Goal: Information Seeking & Learning: Learn about a topic

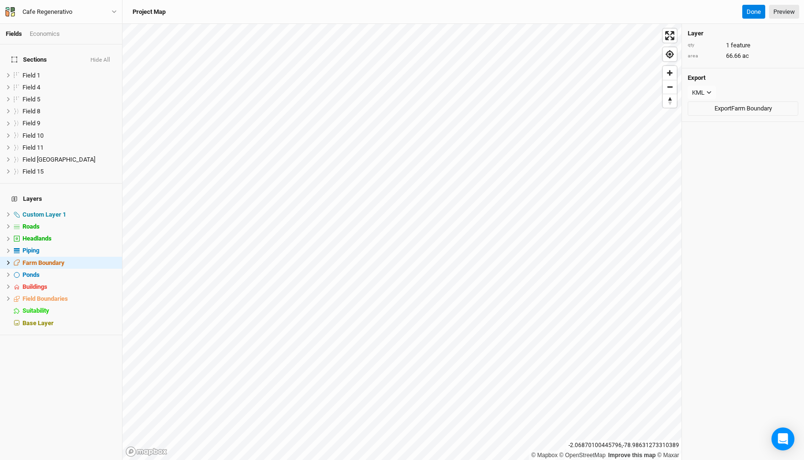
click at [61, 259] on span "Farm Boundary" at bounding box center [43, 262] width 42 height 7
click at [80, 281] on li "Buildings hide" at bounding box center [61, 287] width 122 height 12
click at [67, 259] on div "Farm Boundary" at bounding box center [62, 263] width 81 height 8
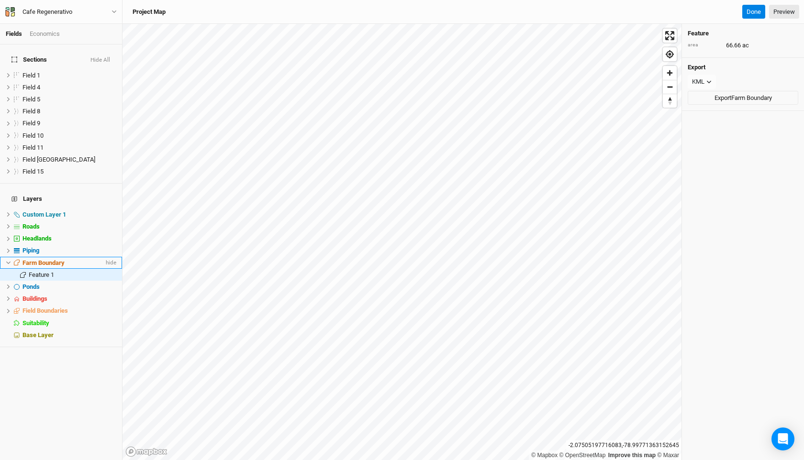
click at [54, 259] on span "Farm Boundary" at bounding box center [43, 262] width 42 height 7
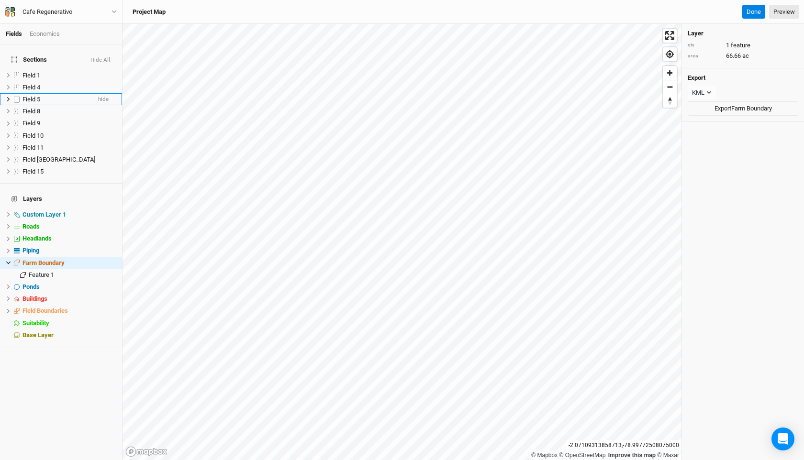
click at [36, 96] on span "Field 5" at bounding box center [31, 99] width 18 height 7
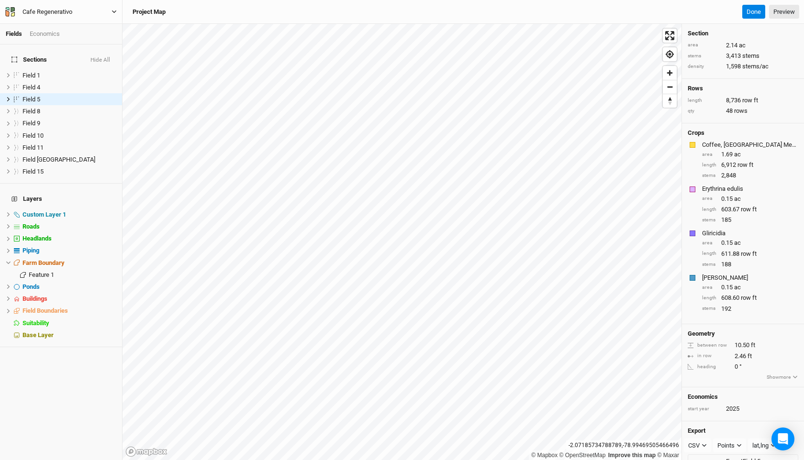
click at [62, 12] on div "Cafe Regenerativo" at bounding box center [47, 12] width 50 height 10
click at [74, 397] on div "Sections Hide All Field 1 hide Field 4 hide Field 5 hide Field 8 hide Field 9 h…" at bounding box center [61, 252] width 122 height 416
click at [11, 11] on icon "button" at bounding box center [10, 12] width 10 height 10
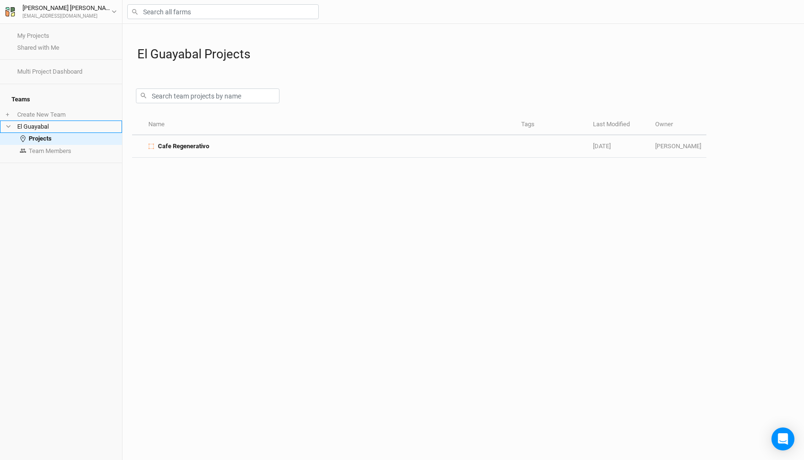
click at [52, 121] on li "El Guayabal" at bounding box center [61, 127] width 122 height 12
click at [49, 121] on li "El Guayabal" at bounding box center [61, 127] width 122 height 12
click at [48, 121] on li "El Guayabal" at bounding box center [61, 127] width 122 height 12
click at [53, 137] on link "Projects" at bounding box center [61, 139] width 122 height 12
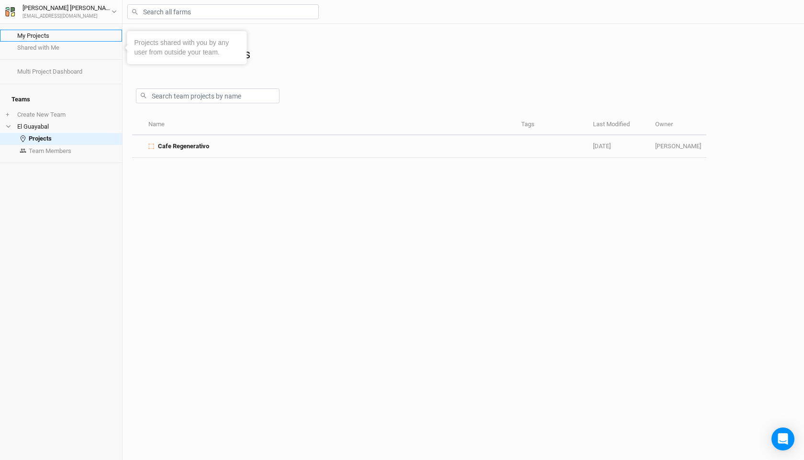
click at [40, 34] on link "My Projects" at bounding box center [61, 36] width 122 height 12
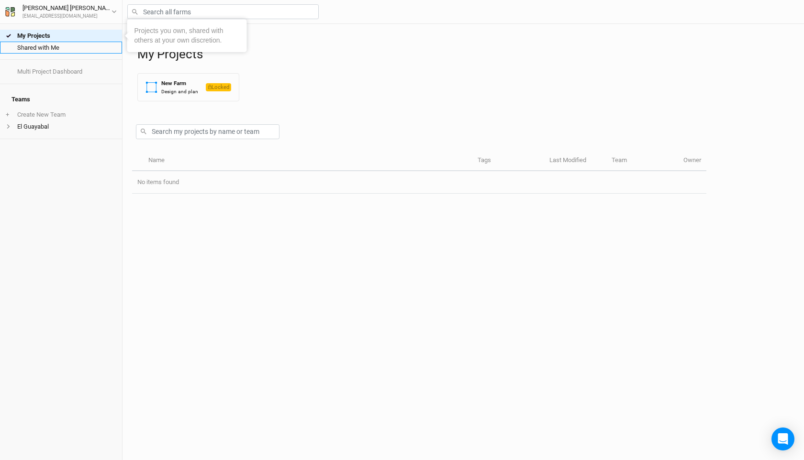
click at [40, 48] on link "Shared with Me" at bounding box center [61, 48] width 122 height 12
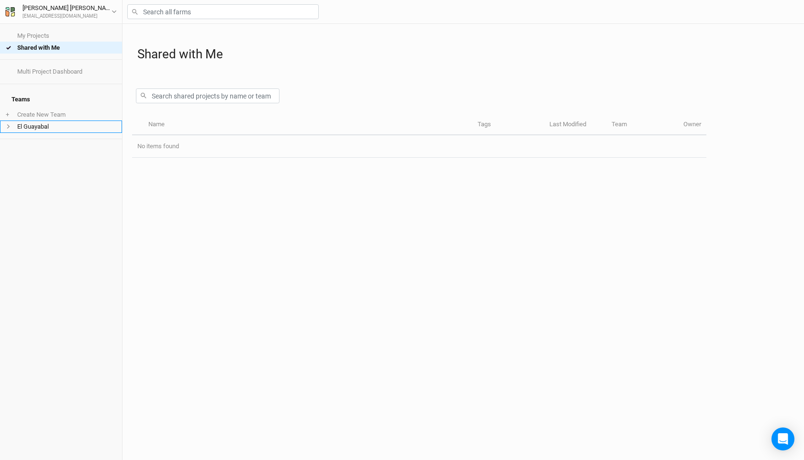
click at [42, 121] on li "El Guayabal" at bounding box center [61, 127] width 122 height 12
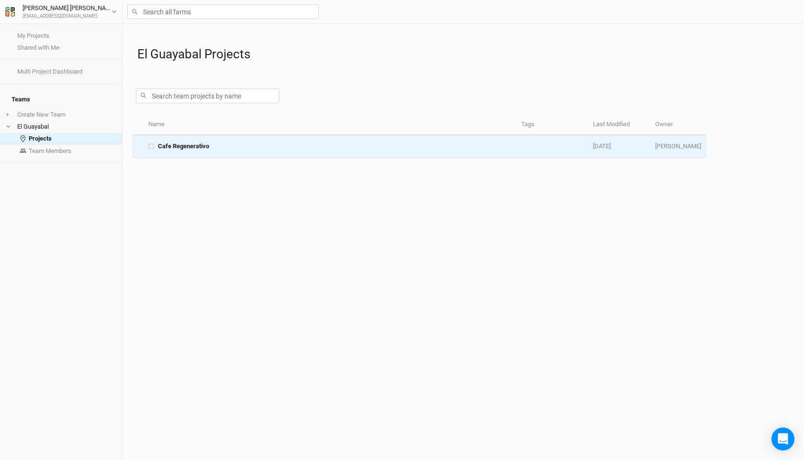
click at [203, 145] on span "Cafe Regenerativo" at bounding box center [183, 146] width 51 height 9
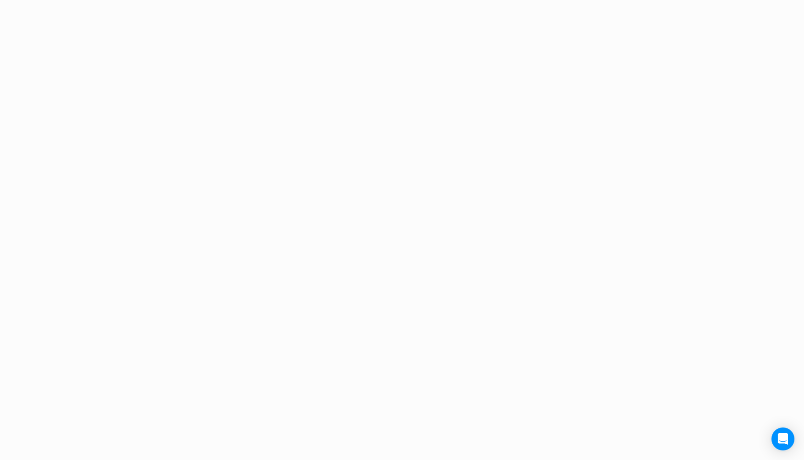
click at [203, 145] on div "Project Design Sections area 0 acres qty 0 sections stems 0 stems density 0 ste…" at bounding box center [402, 230] width 804 height 460
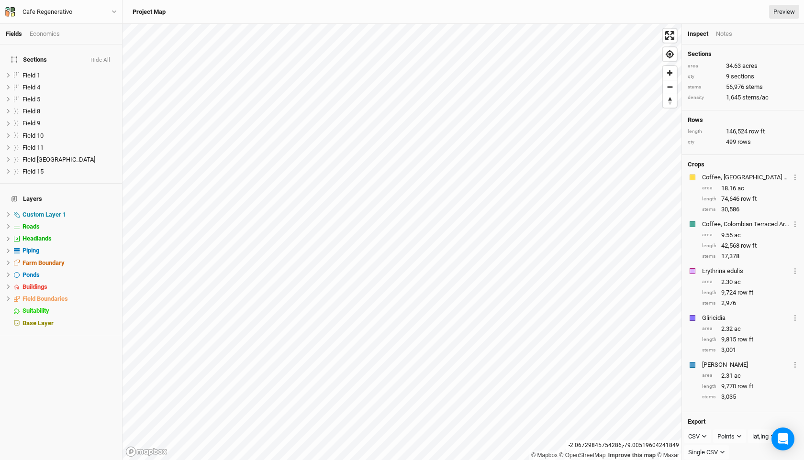
click at [49, 35] on div "Economics" at bounding box center [45, 34] width 30 height 9
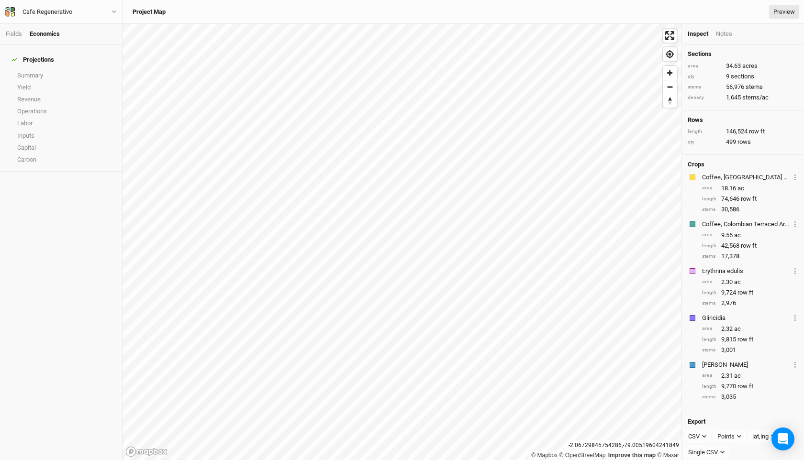
click at [47, 36] on div "Economics" at bounding box center [45, 34] width 30 height 9
click at [19, 38] on div "Fields Economics" at bounding box center [61, 34] width 122 height 21
click at [12, 35] on link "Fields" at bounding box center [14, 33] width 16 height 7
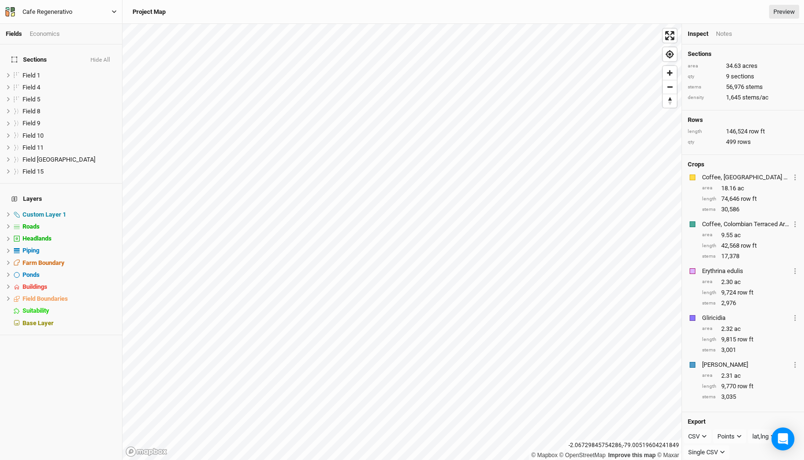
click at [24, 10] on div "Cafe Regenerativo" at bounding box center [47, 12] width 50 height 10
click at [114, 11] on icon "button" at bounding box center [113, 11] width 5 height 5
click at [83, 45] on button "User settings" at bounding box center [80, 43] width 76 height 12
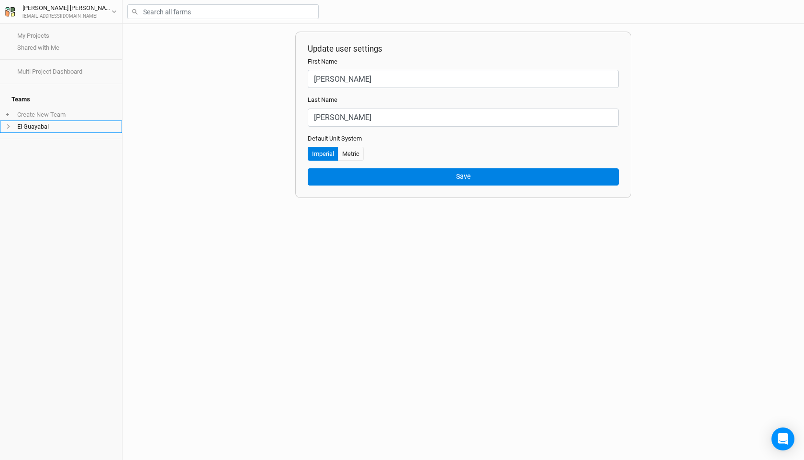
click at [62, 121] on li "El Guayabal" at bounding box center [61, 127] width 122 height 12
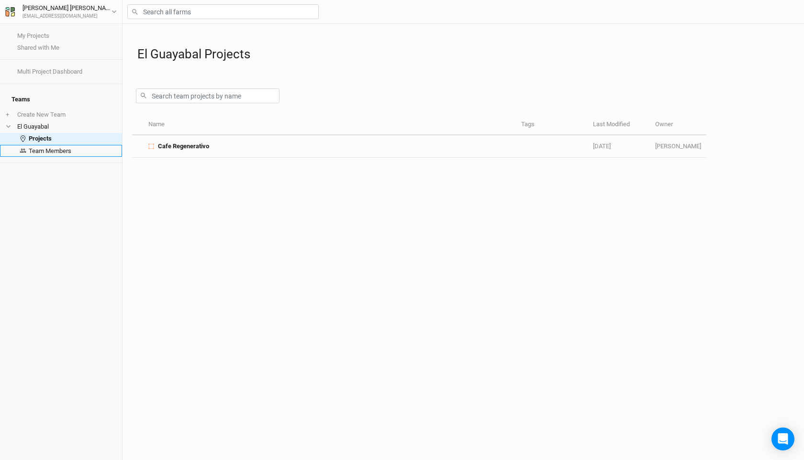
click at [88, 147] on link "Team Members" at bounding box center [61, 151] width 122 height 12
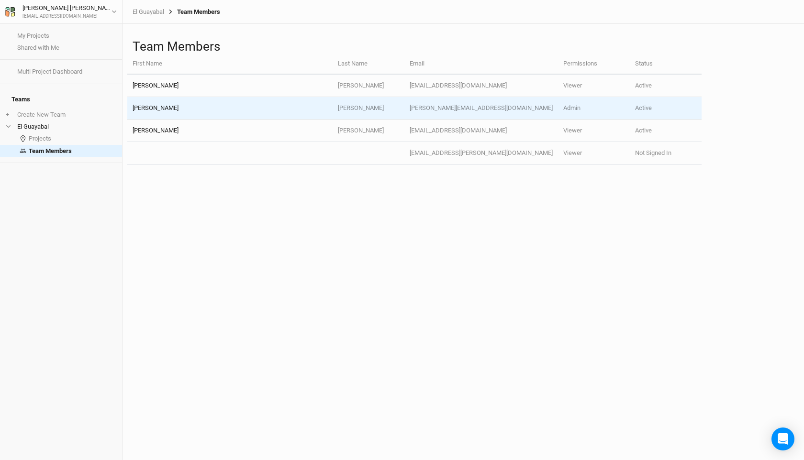
click at [591, 102] on td "Admin" at bounding box center [594, 108] width 72 height 22
click at [192, 100] on td "[PERSON_NAME]" at bounding box center [229, 108] width 205 height 22
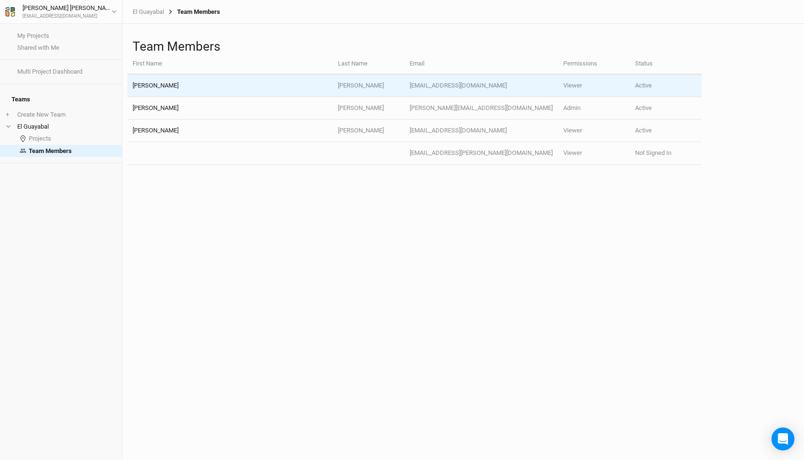
click at [190, 89] on td "[PERSON_NAME]" at bounding box center [229, 86] width 205 height 22
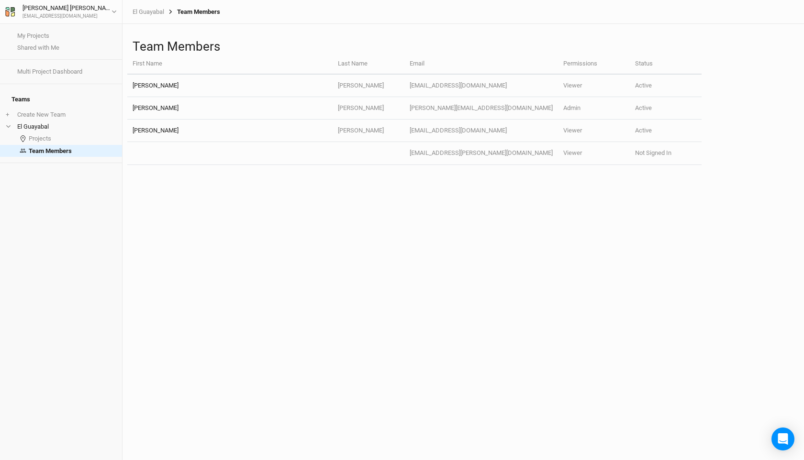
click at [575, 68] on th "Permissions" at bounding box center [594, 64] width 72 height 21
click at [575, 65] on th "Permissions" at bounding box center [594, 64] width 72 height 21
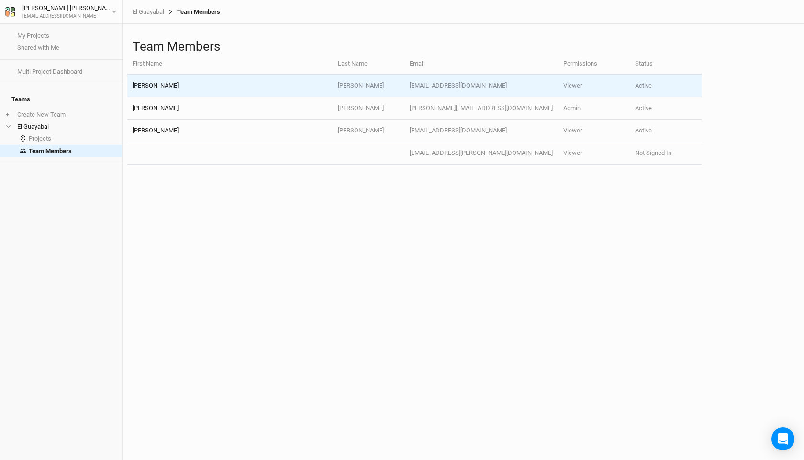
click at [575, 94] on td "Viewer" at bounding box center [594, 86] width 72 height 22
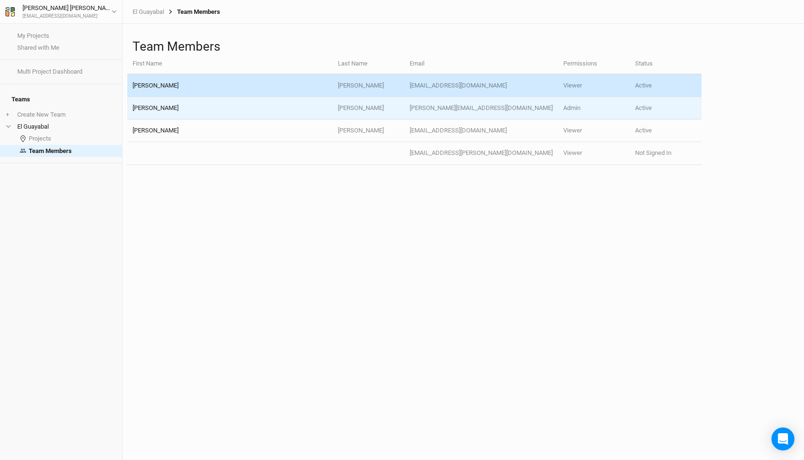
click at [575, 94] on td "Viewer" at bounding box center [594, 86] width 72 height 22
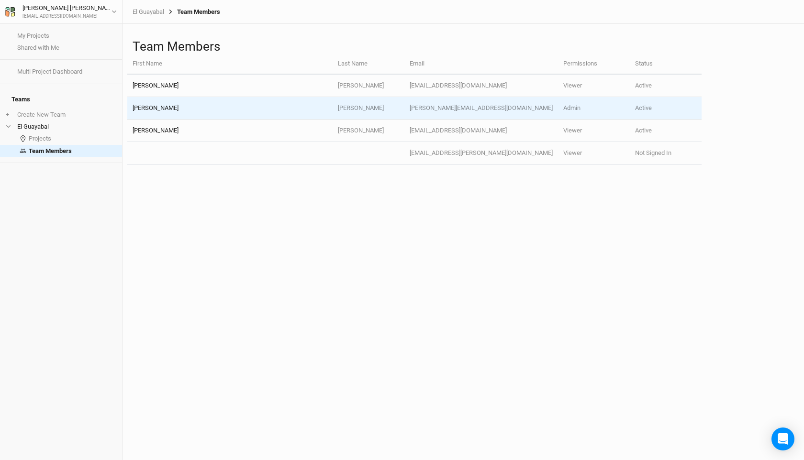
click at [575, 105] on td "Admin" at bounding box center [594, 108] width 72 height 22
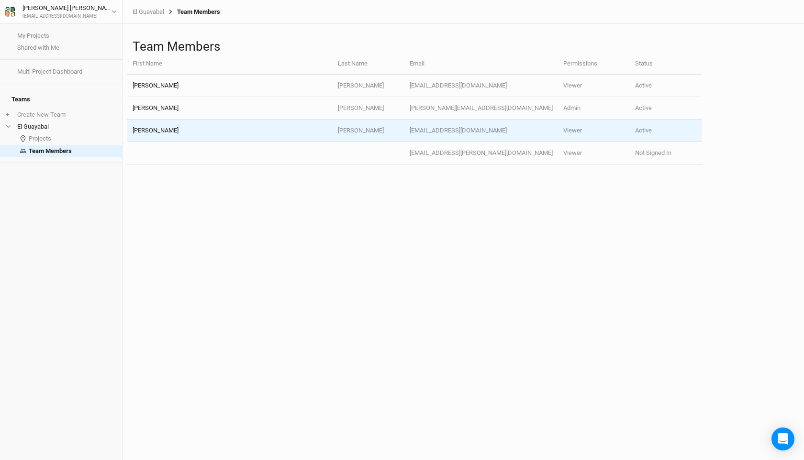
click at [575, 120] on td "Viewer" at bounding box center [594, 131] width 72 height 22
click at [575, 138] on td "Viewer" at bounding box center [594, 131] width 72 height 22
click at [575, 128] on td "Viewer" at bounding box center [594, 131] width 72 height 22
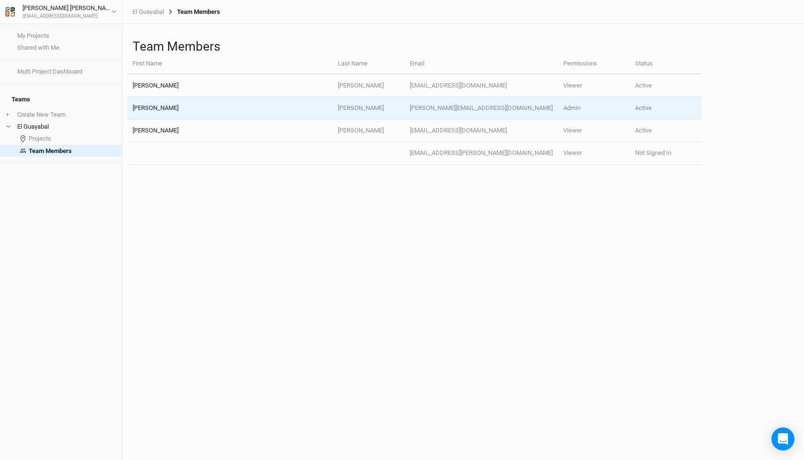
click at [574, 110] on td "Admin" at bounding box center [594, 108] width 72 height 22
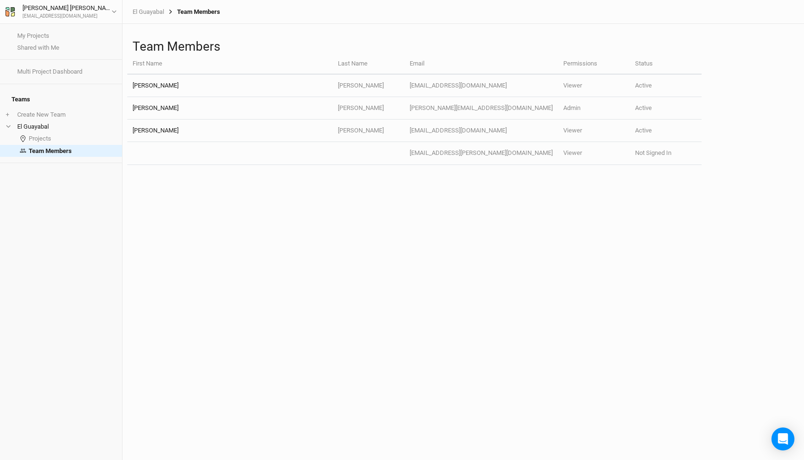
click at [543, 61] on th "Email" at bounding box center [481, 64] width 154 height 21
click at [188, 51] on h1 "Team Members" at bounding box center [463, 46] width 661 height 15
click at [143, 59] on th "First Name" at bounding box center [229, 64] width 205 height 21
click at [146, 70] on th "First Name" at bounding box center [229, 64] width 205 height 21
click at [113, 9] on icon "button" at bounding box center [113, 11] width 5 height 5
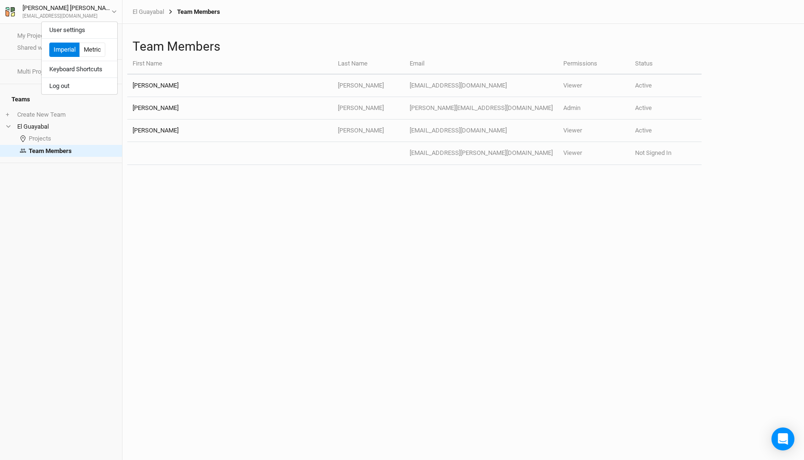
click at [216, 207] on div "Team Members First Name Last Name Email Permissions Status [PERSON_NAME] [EMAIL…" at bounding box center [462, 242] width 681 height 436
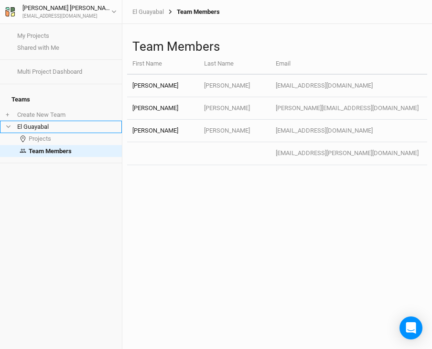
click at [43, 122] on li "El Guayabal" at bounding box center [61, 127] width 122 height 12
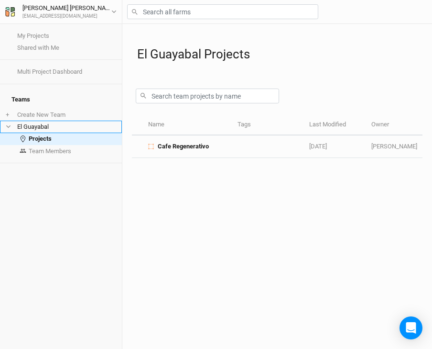
click at [22, 122] on li "El Guayabal" at bounding box center [61, 127] width 122 height 12
click at [14, 124] on span at bounding box center [11, 126] width 11 height 5
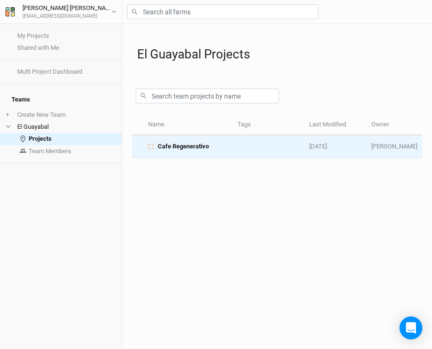
click at [200, 151] on td "Cafe Regenerativo" at bounding box center [187, 146] width 89 height 22
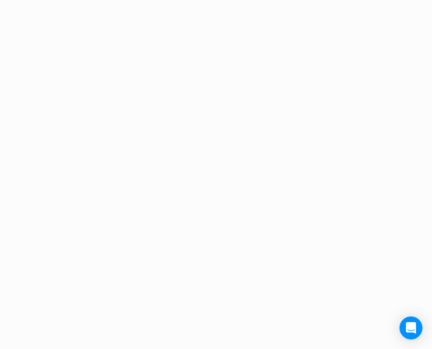
click at [200, 151] on div "Project Design Sections area 0 acres qty 0 sections stems 0 stems density 0 ste…" at bounding box center [216, 174] width 432 height 349
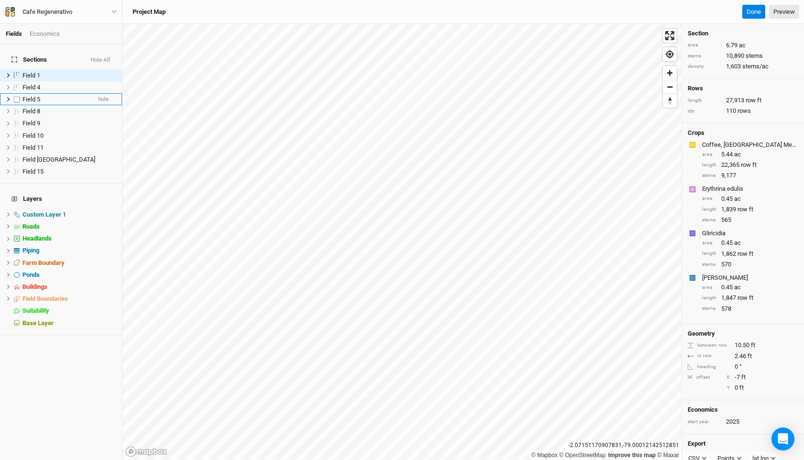
click at [55, 96] on div "Field 5" at bounding box center [56, 100] width 68 height 8
click at [48, 72] on div "Field 1" at bounding box center [56, 76] width 68 height 8
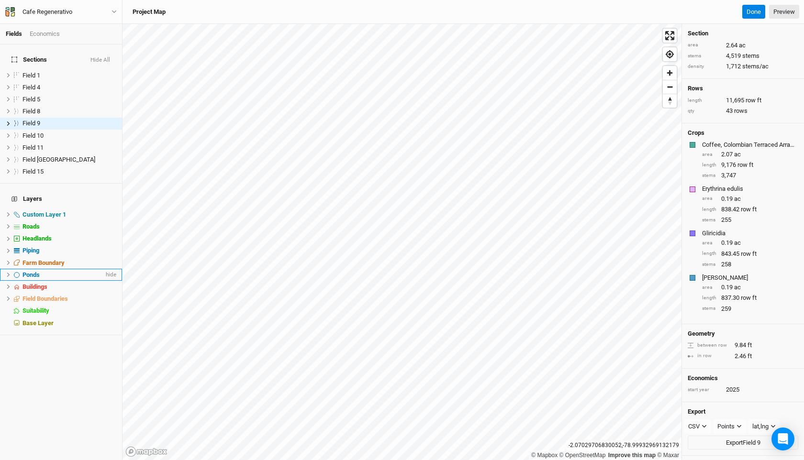
click at [44, 271] on div "Ponds" at bounding box center [62, 275] width 81 height 8
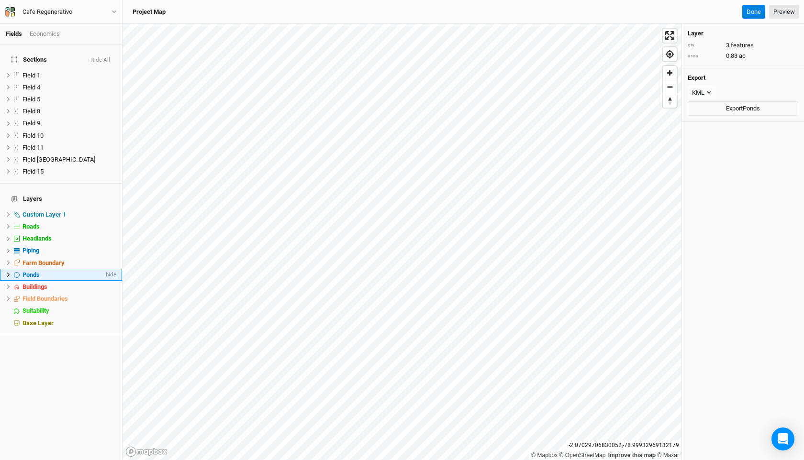
click at [44, 271] on div "Ponds" at bounding box center [62, 275] width 81 height 8
click at [42, 259] on span "Farm Boundary" at bounding box center [43, 262] width 42 height 7
click at [41, 269] on li "Ponds hide" at bounding box center [61, 275] width 122 height 12
click at [38, 271] on span "Ponds" at bounding box center [30, 274] width 17 height 7
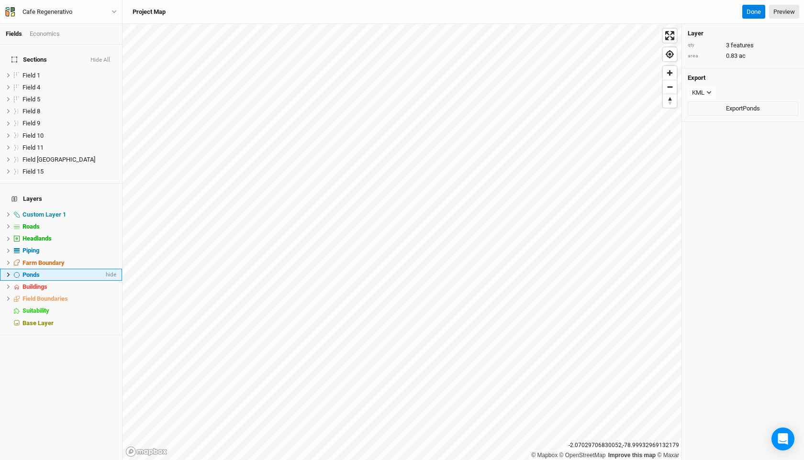
click at [38, 271] on span "Ponds" at bounding box center [30, 274] width 17 height 7
click at [113, 269] on span "hide" at bounding box center [110, 275] width 12 height 12
click at [111, 269] on span "show" at bounding box center [108, 275] width 15 height 12
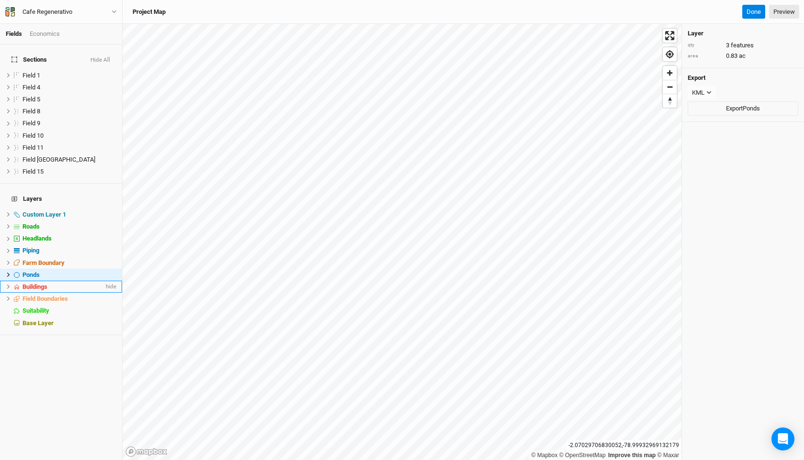
click at [61, 283] on div "Buildings" at bounding box center [62, 287] width 81 height 8
click at [37, 247] on span "Piping" at bounding box center [30, 250] width 17 height 7
click at [39, 247] on span "Piping" at bounding box center [30, 250] width 17 height 7
click at [40, 259] on span "Farm Boundary" at bounding box center [43, 262] width 42 height 7
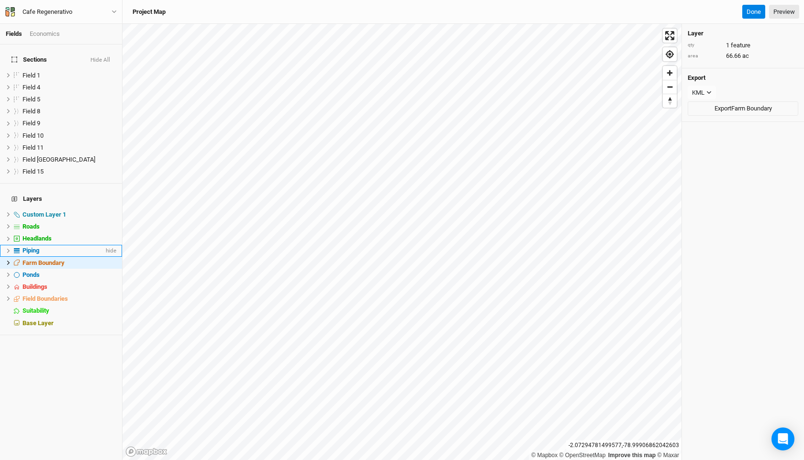
click at [30, 247] on span "Piping" at bounding box center [30, 250] width 17 height 7
click at [51, 235] on span "Headlands" at bounding box center [36, 238] width 29 height 7
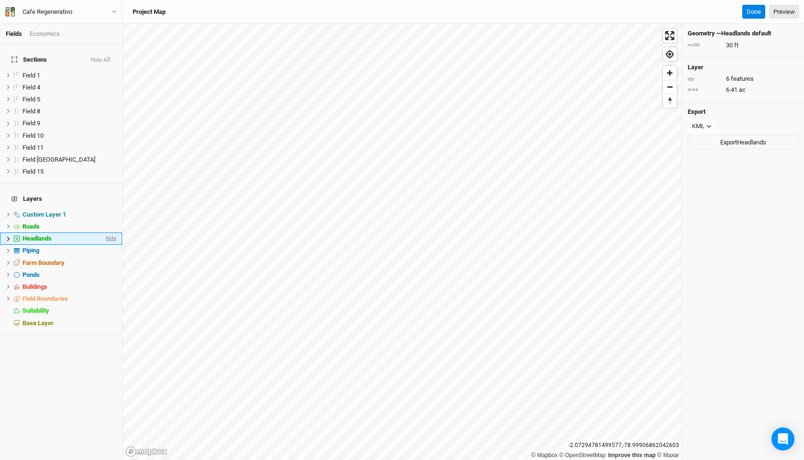
click at [108, 233] on span "hide" at bounding box center [110, 239] width 12 height 12
click at [0, 0] on span "show" at bounding box center [0, 0] width 0 height 0
click at [0, 0] on span "hide" at bounding box center [0, 0] width 0 height 0
click at [0, 0] on span "show" at bounding box center [0, 0] width 0 height 0
click at [0, 0] on span "hide" at bounding box center [0, 0] width 0 height 0
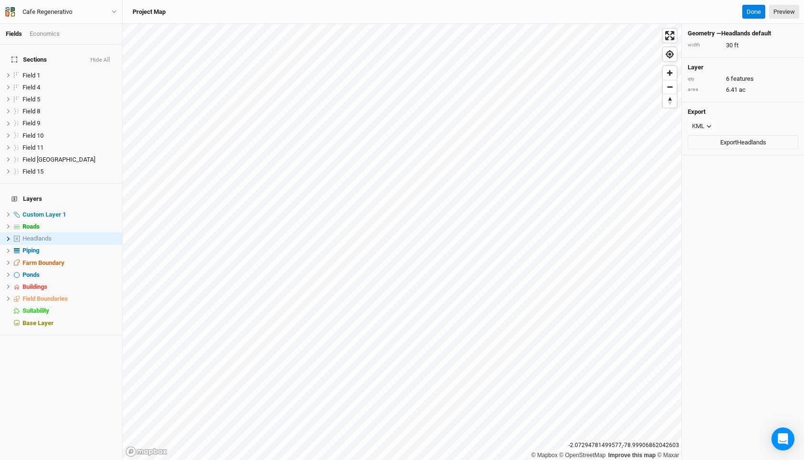
click at [0, 0] on span "show" at bounding box center [0, 0] width 0 height 0
click at [0, 0] on span "hide" at bounding box center [0, 0] width 0 height 0
click at [33, 320] on span "Base Layer" at bounding box center [37, 323] width 31 height 7
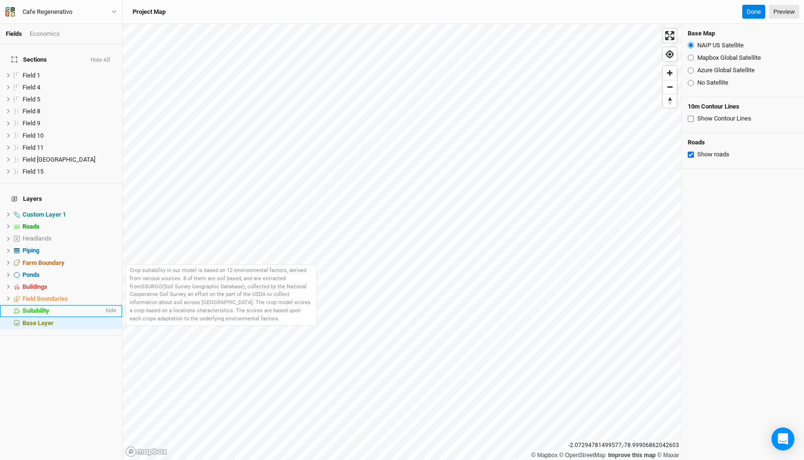
click at [40, 307] on span "Suitability" at bounding box center [35, 310] width 27 height 7
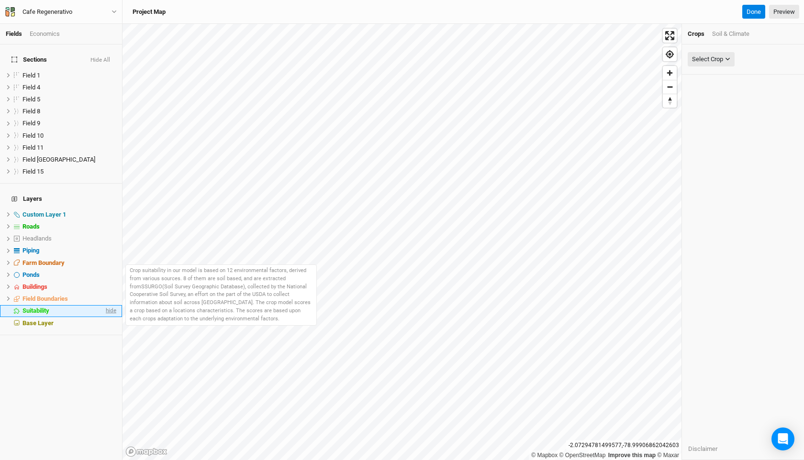
click at [110, 305] on span "hide" at bounding box center [110, 311] width 12 height 12
click at [111, 305] on span "show" at bounding box center [108, 311] width 15 height 12
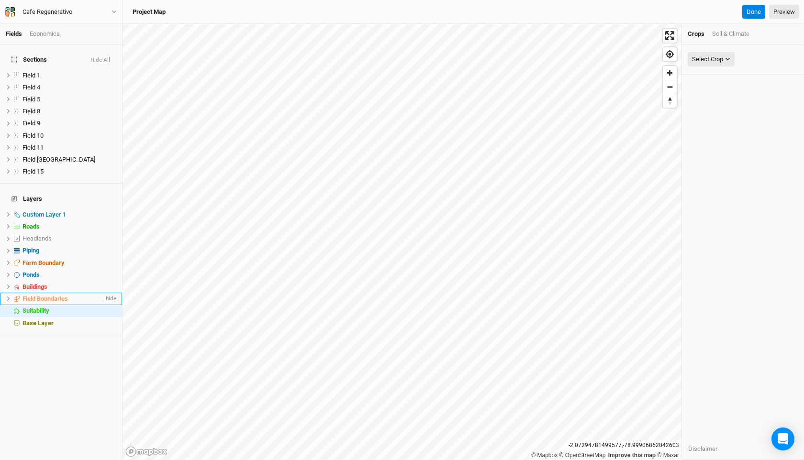
click at [105, 293] on span "hide" at bounding box center [110, 299] width 12 height 12
click at [64, 295] on span "Field Boundaries" at bounding box center [44, 298] width 45 height 7
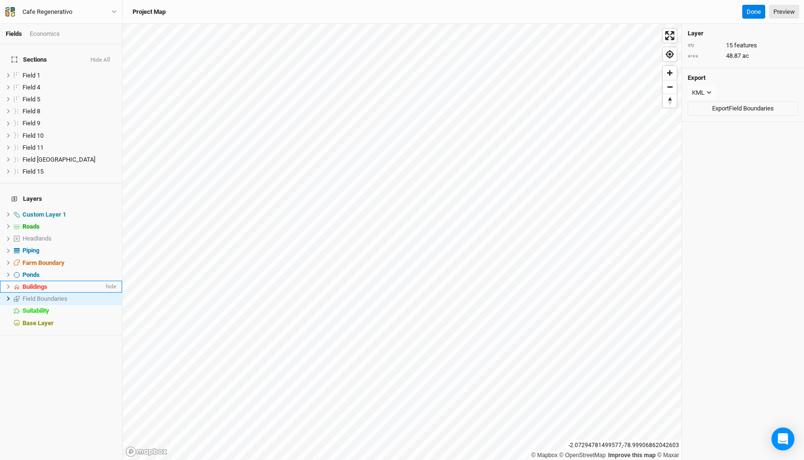
click at [51, 283] on div "Buildings" at bounding box center [62, 287] width 81 height 8
click at [61, 281] on li "Buildings hide" at bounding box center [61, 287] width 122 height 12
click at [61, 295] on span "Field Boundaries" at bounding box center [44, 298] width 45 height 7
click at [666, 87] on span "Zoom out" at bounding box center [670, 86] width 14 height 13
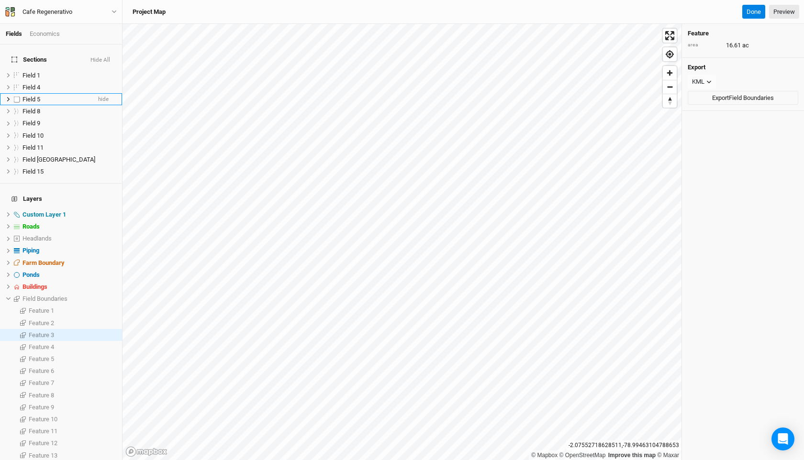
click at [50, 93] on li "Field 5 hide" at bounding box center [61, 99] width 122 height 12
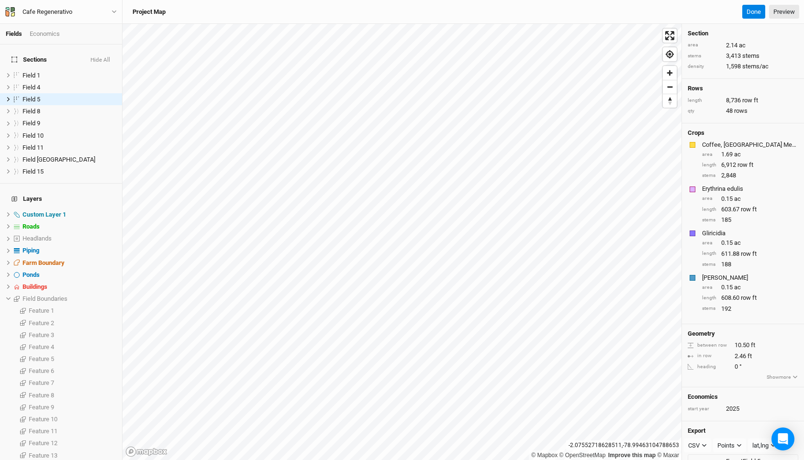
click at [56, 175] on div "Sections Hide All Field 1 hide Field 4 hide Field 5 hide Field 8 [GEOGRAPHIC_DA…" at bounding box center [61, 113] width 122 height 139
click at [49, 168] on div "Field 15" at bounding box center [56, 172] width 68 height 8
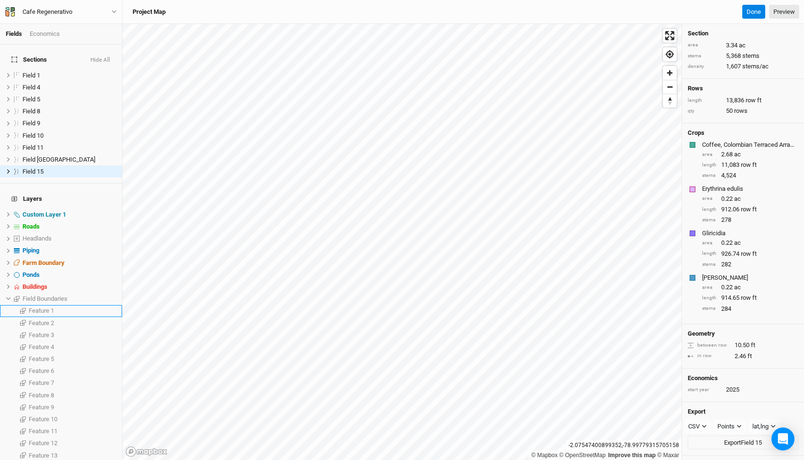
click at [36, 307] on span "Feature 1" at bounding box center [41, 310] width 25 height 7
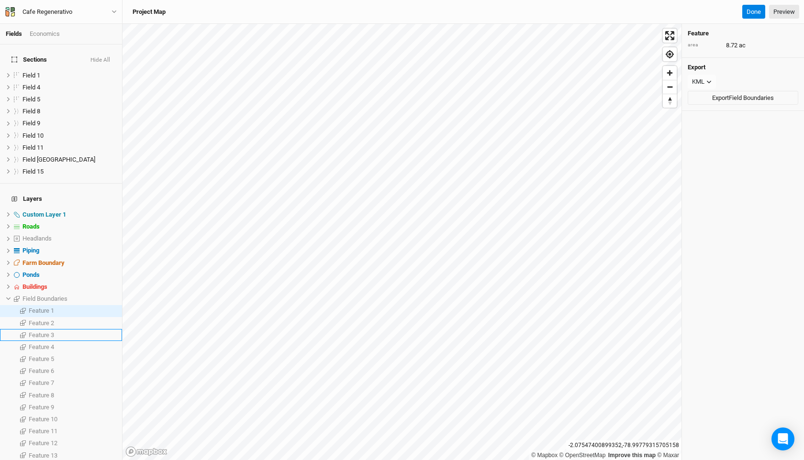
click at [38, 329] on li "Feature 3" at bounding box center [61, 335] width 122 height 12
click at [41, 343] on span "Feature 4" at bounding box center [41, 346] width 25 height 7
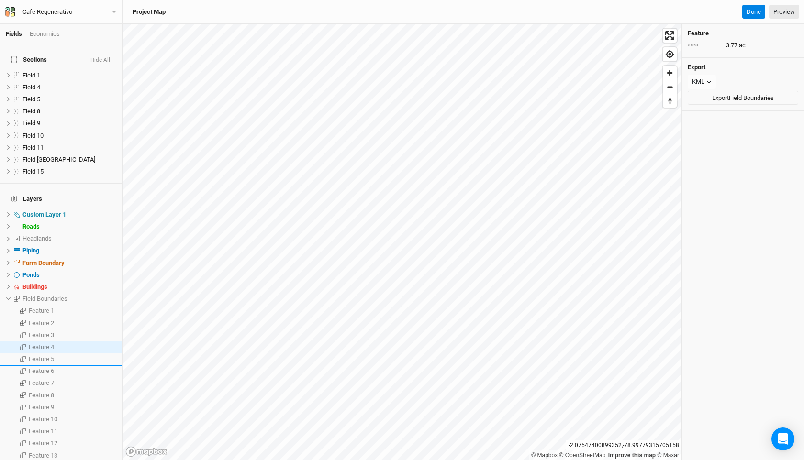
click at [42, 367] on span "Feature 6" at bounding box center [41, 370] width 25 height 7
click at [48, 33] on div "Economics" at bounding box center [45, 34] width 30 height 9
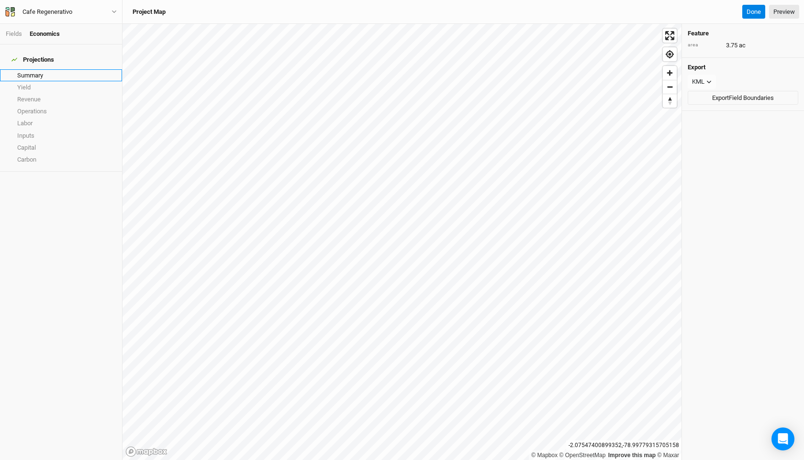
click at [32, 70] on link "Summary" at bounding box center [61, 75] width 122 height 12
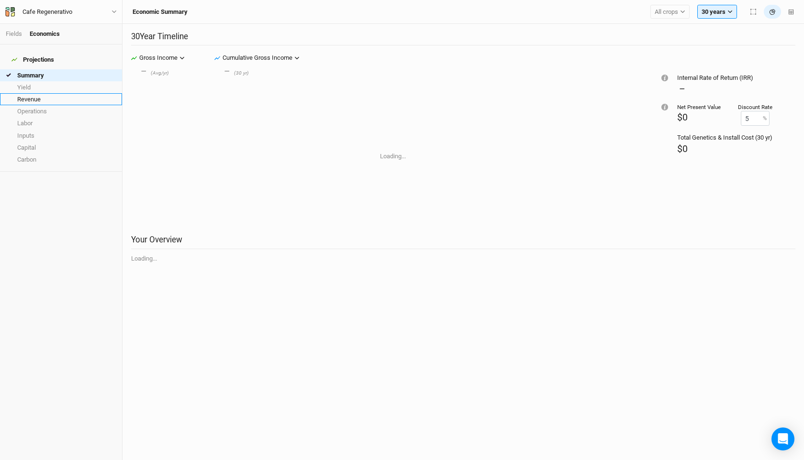
click at [26, 93] on link "Revenue" at bounding box center [61, 99] width 122 height 12
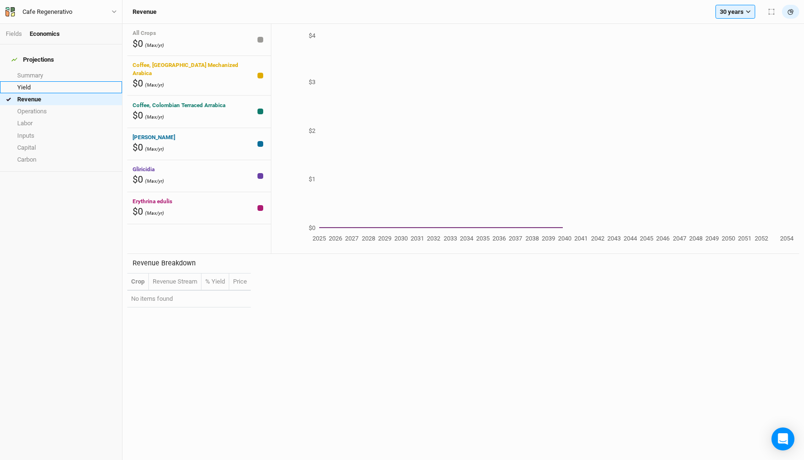
click at [22, 81] on link "Yield" at bounding box center [61, 87] width 122 height 12
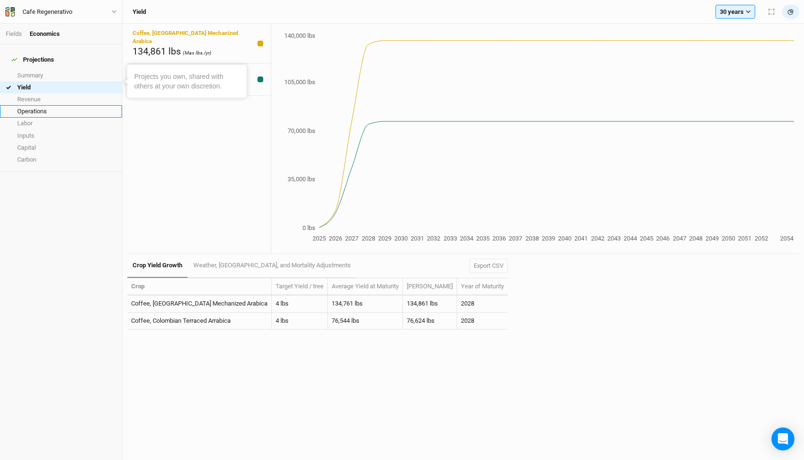
click at [24, 105] on link "Operations" at bounding box center [61, 111] width 122 height 12
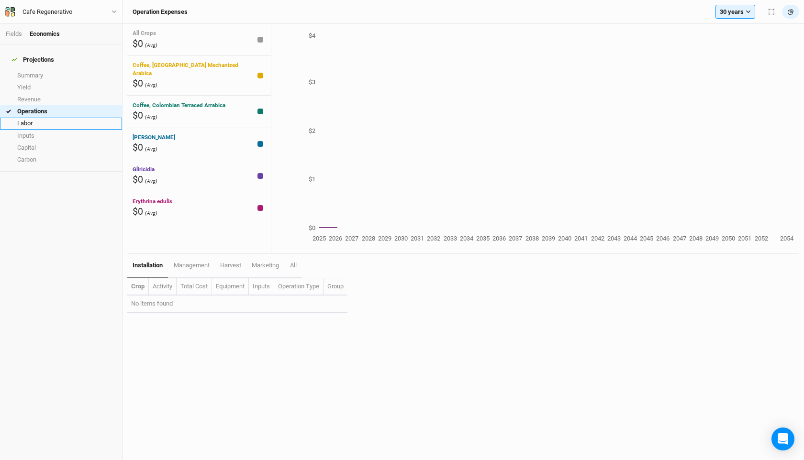
click at [26, 122] on link "Labor" at bounding box center [61, 124] width 122 height 12
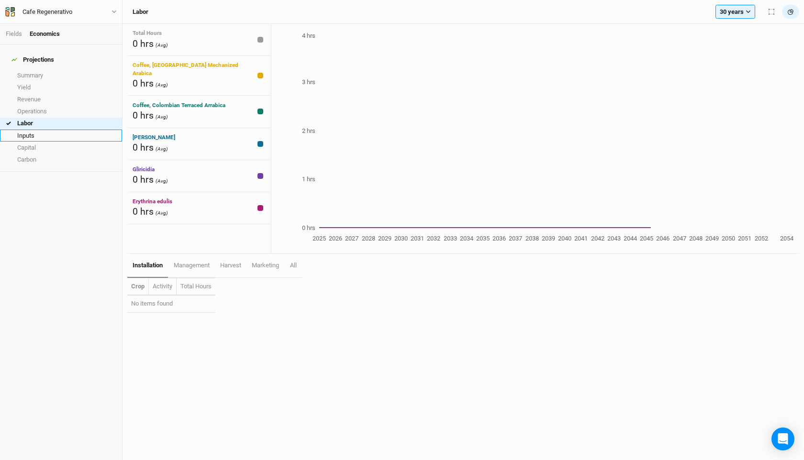
click at [26, 131] on link "Inputs" at bounding box center [61, 136] width 122 height 12
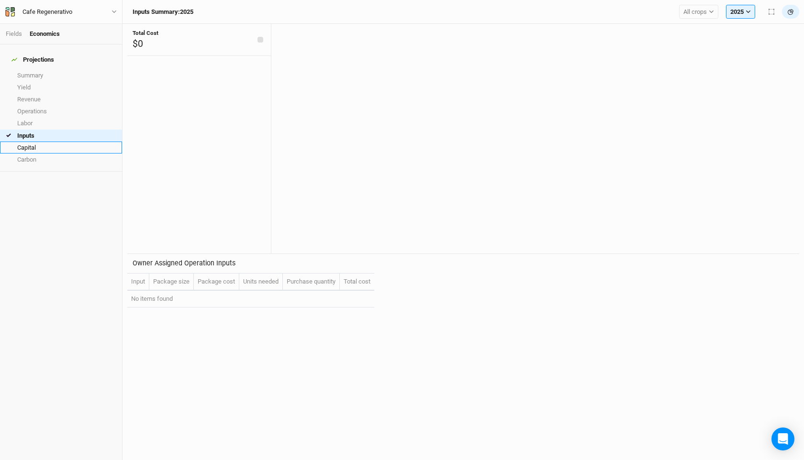
click at [26, 142] on link "Capital" at bounding box center [61, 148] width 122 height 12
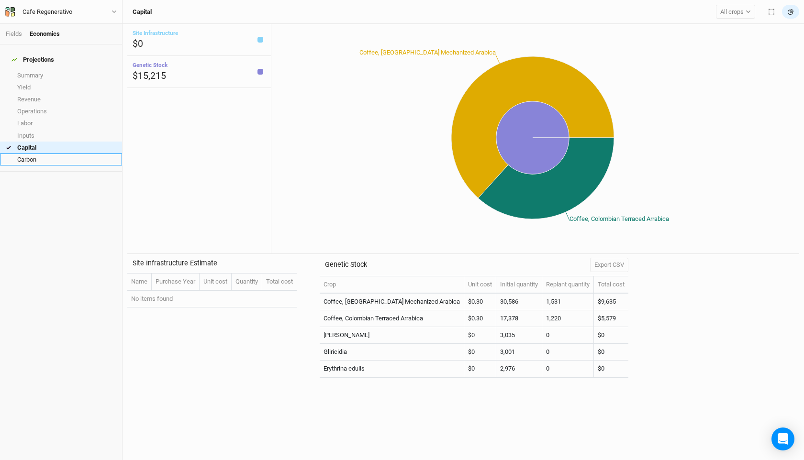
click at [28, 156] on link "Carbon" at bounding box center [61, 160] width 122 height 12
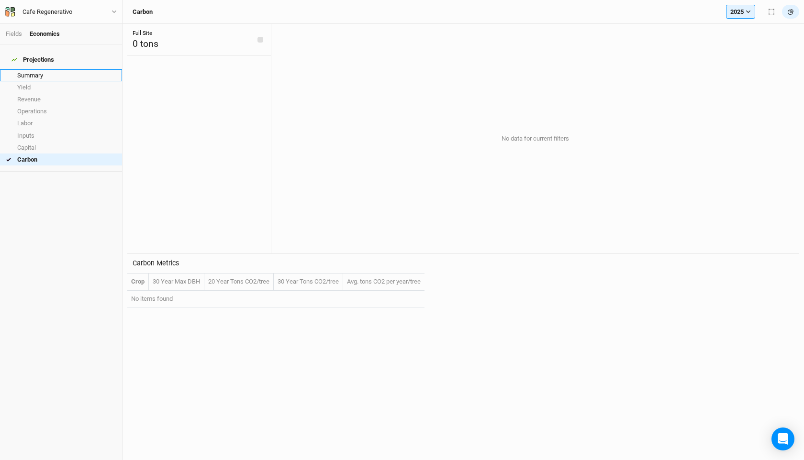
click at [24, 69] on link "Summary" at bounding box center [61, 75] width 122 height 12
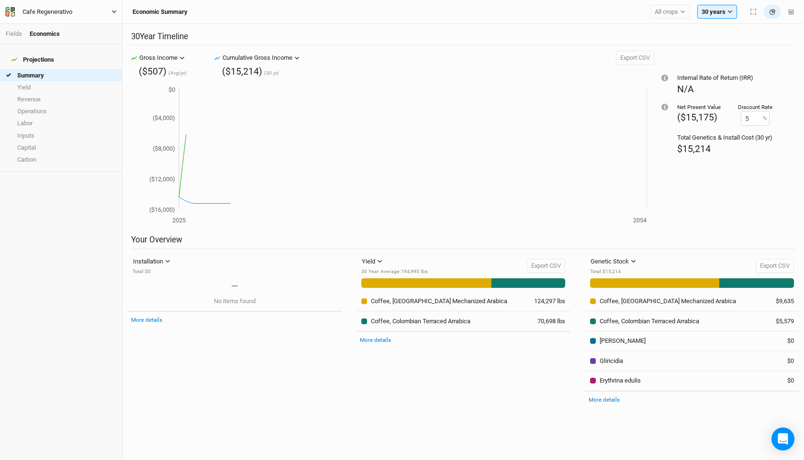
click at [34, 11] on div "Cafe Regenerativo" at bounding box center [47, 12] width 50 height 10
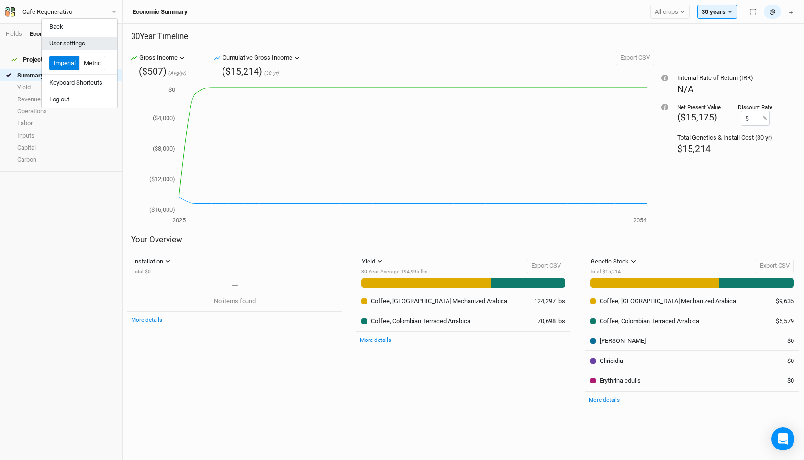
click at [73, 42] on button "User settings" at bounding box center [80, 43] width 76 height 12
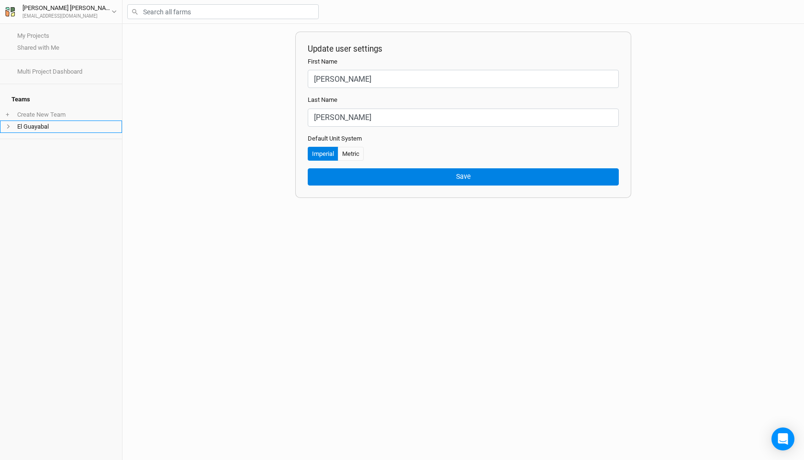
click at [47, 121] on li "El Guayabal" at bounding box center [61, 127] width 122 height 12
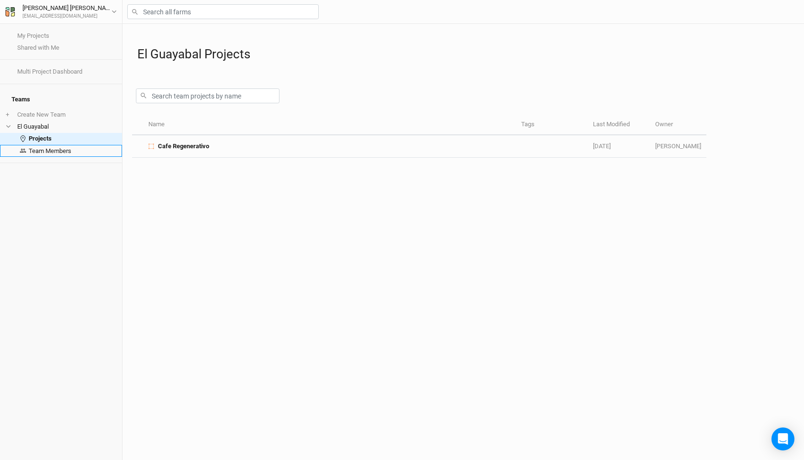
click at [76, 145] on link "Team Members" at bounding box center [61, 151] width 122 height 12
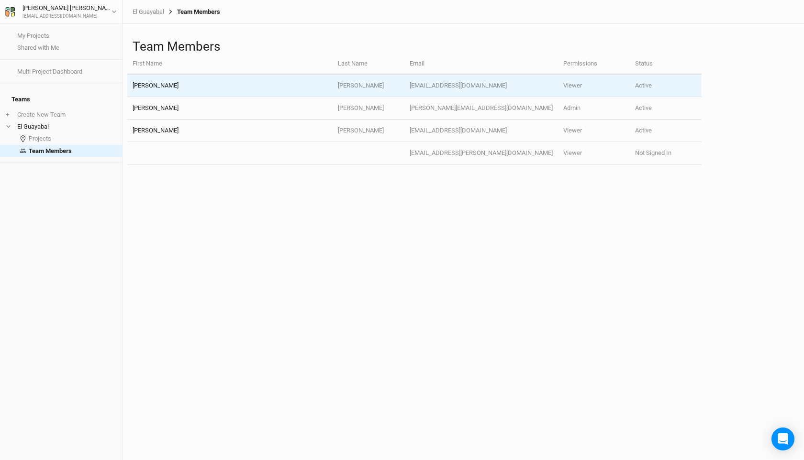
click at [561, 88] on td "Viewer" at bounding box center [594, 86] width 72 height 22
click at [584, 88] on td "Viewer" at bounding box center [594, 86] width 72 height 22
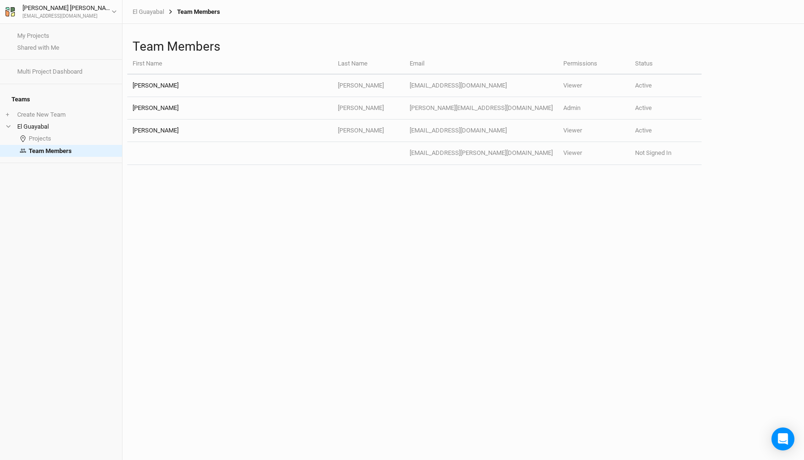
click at [213, 17] on div "El Guayabal Team Members" at bounding box center [462, 12] width 681 height 24
click at [212, 14] on div "Team Members" at bounding box center [192, 12] width 56 height 8
click at [187, 10] on div "Team Members" at bounding box center [192, 12] width 56 height 8
click at [166, 10] on div "Team Members" at bounding box center [192, 12] width 56 height 8
click at [169, 10] on icon at bounding box center [170, 11] width 5 height 5
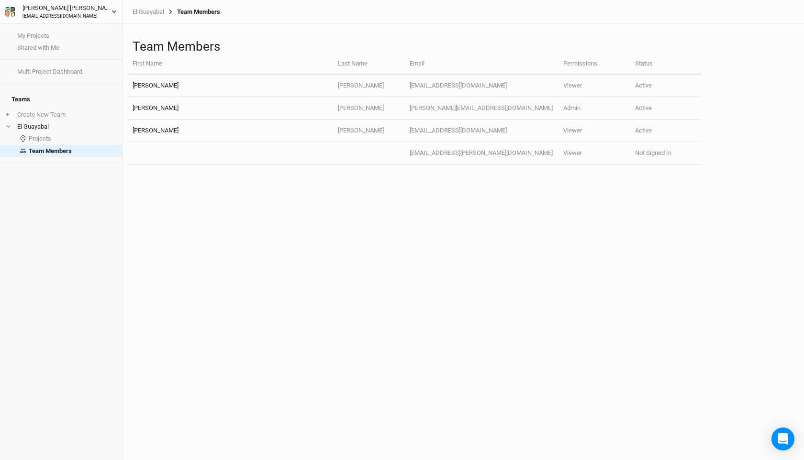
click at [112, 10] on icon "button" at bounding box center [113, 11] width 5 height 5
click at [95, 29] on button "User settings" at bounding box center [80, 30] width 76 height 12
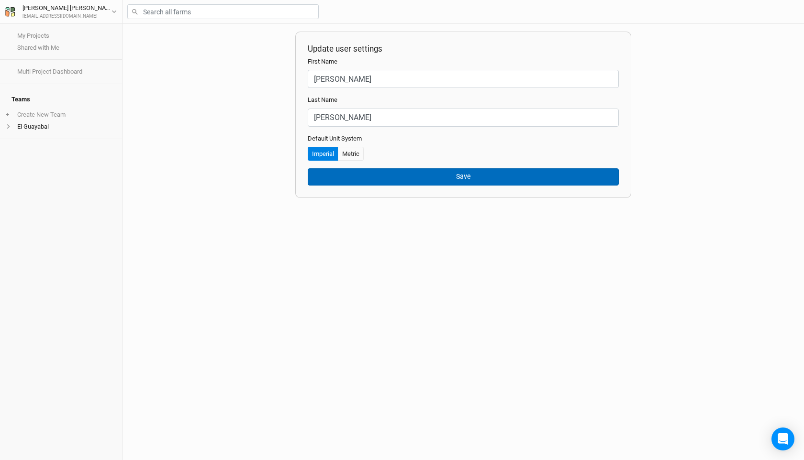
click at [368, 175] on button "Save" at bounding box center [463, 176] width 311 height 17
